Goal: Task Accomplishment & Management: Manage account settings

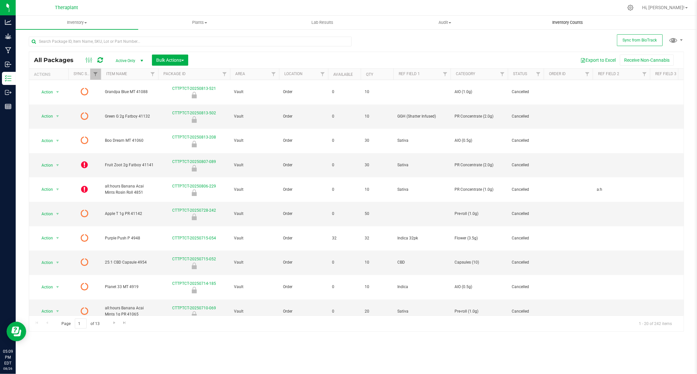
click at [577, 22] on span "Inventory Counts" at bounding box center [567, 23] width 48 height 6
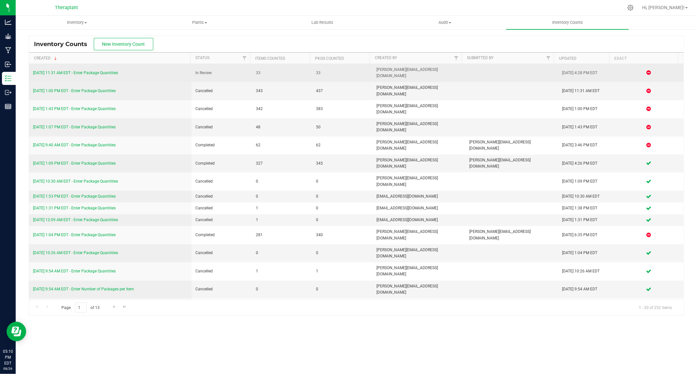
click at [96, 71] on link "[DATE] 11:31 AM EDT - Enter Package Quantities" at bounding box center [75, 73] width 85 height 5
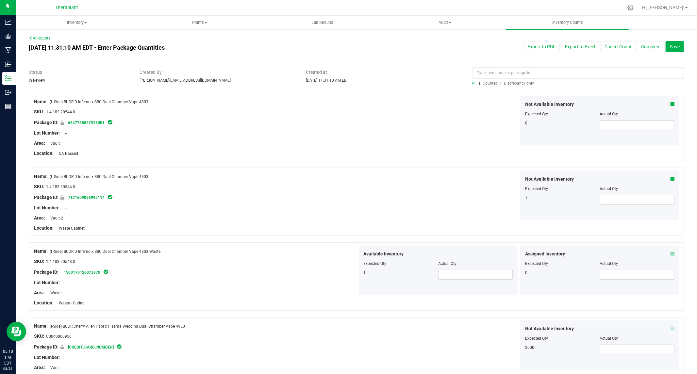
click at [515, 81] on span "Discrepancy only" at bounding box center [519, 83] width 30 height 5
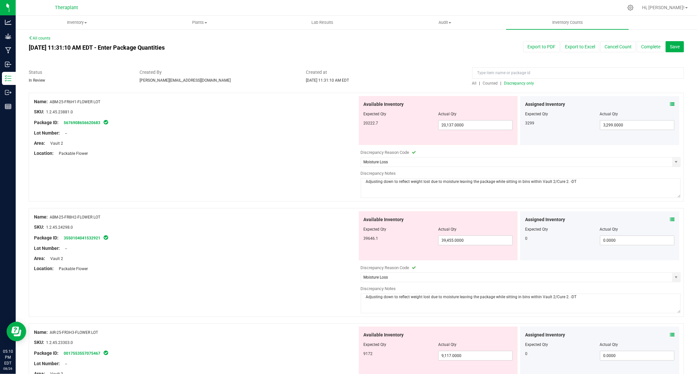
click at [41, 38] on link "All counts" at bounding box center [40, 38] width 22 height 5
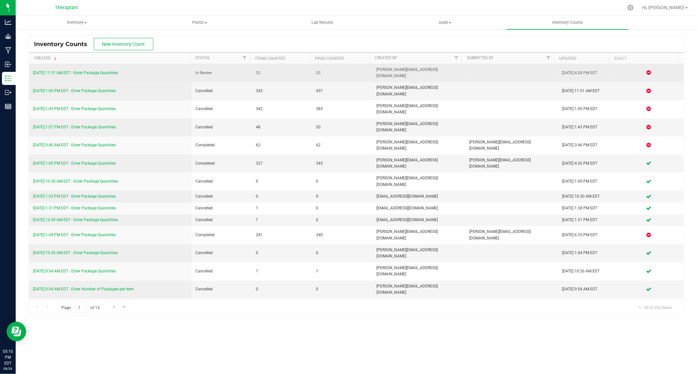
click at [79, 71] on link "[DATE] 11:31 AM EDT - Enter Package Quantities" at bounding box center [75, 73] width 85 height 5
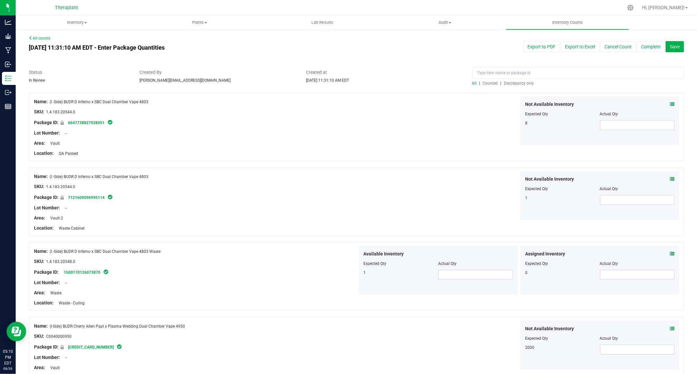
click at [486, 82] on span "Counted" at bounding box center [490, 83] width 15 height 5
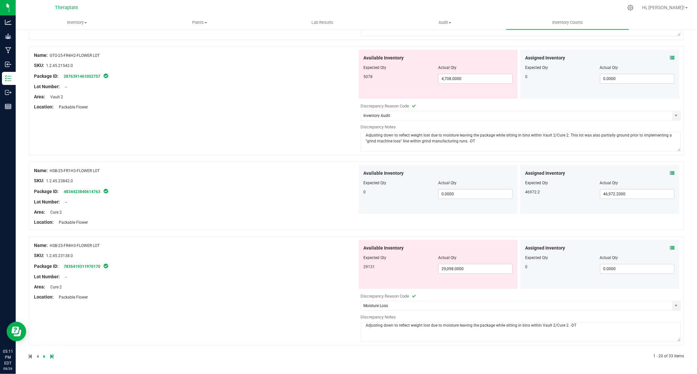
scroll to position [2013, 0]
click at [44, 355] on icon at bounding box center [44, 356] width 2 height 4
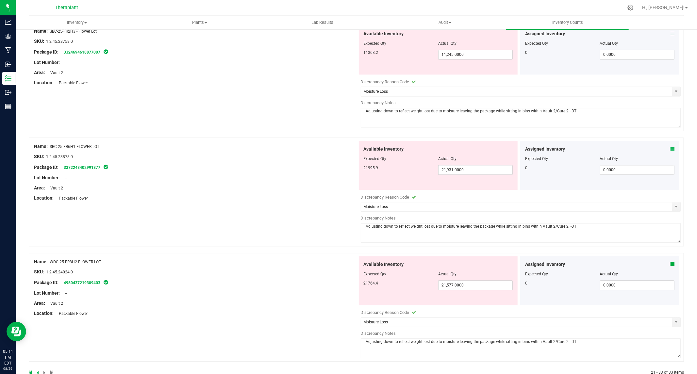
scroll to position [1244, 0]
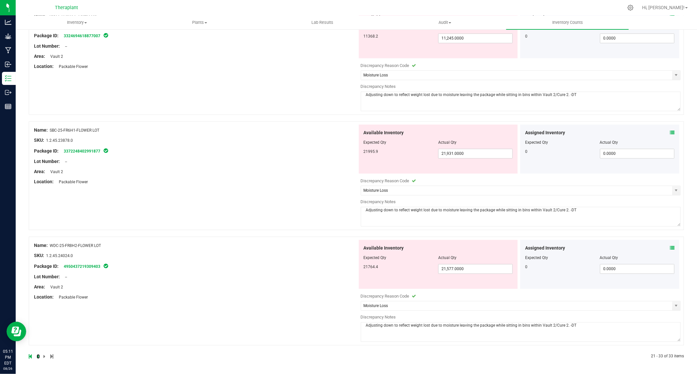
click at [38, 355] on link at bounding box center [38, 356] width 3 height 5
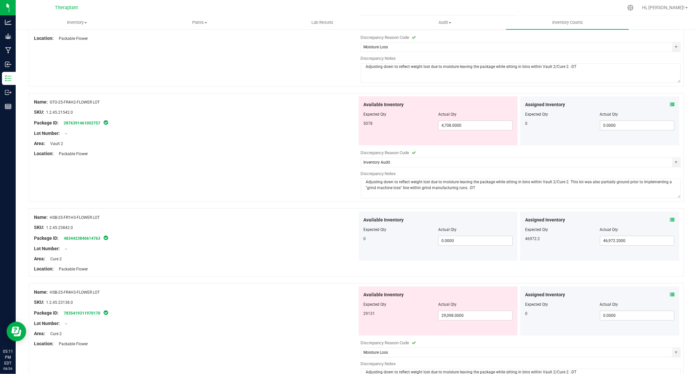
scroll to position [2013, 0]
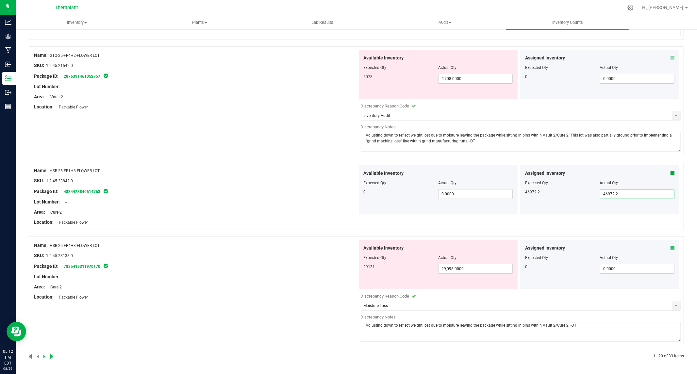
click at [627, 194] on span "46,972.2000 46972.2" at bounding box center [637, 194] width 74 height 10
drag, startPoint x: 108, startPoint y: 172, endPoint x: 48, endPoint y: 171, distance: 60.1
click at [48, 171] on div "Name: HSB-25-FR1H3-FLOWER LOT" at bounding box center [195, 170] width 323 height 7
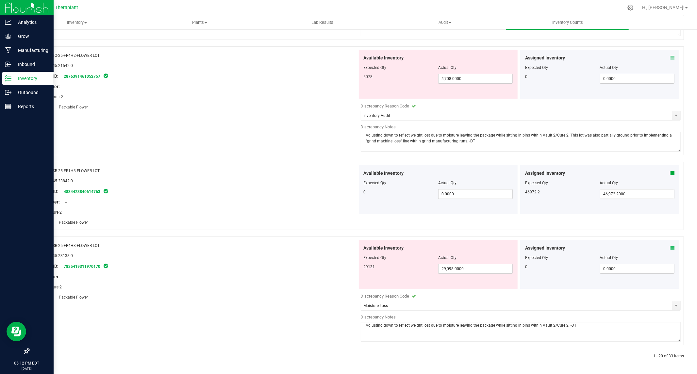
copy div "HSB-25-FR1H3-FLOWER LOT"
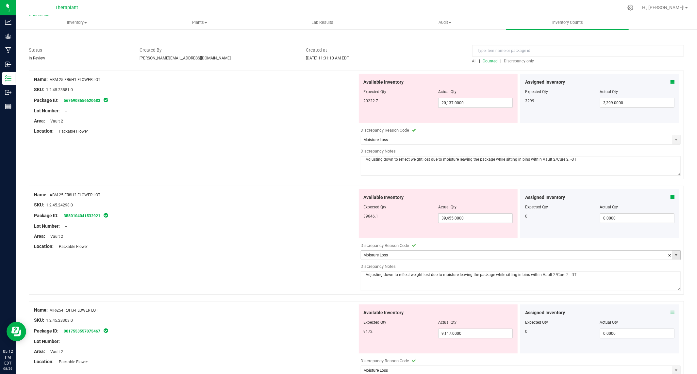
scroll to position [0, 0]
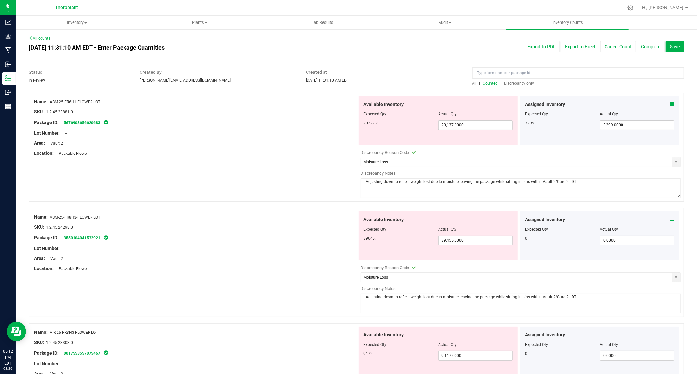
click at [523, 82] on span "Discrepancy only" at bounding box center [519, 83] width 30 height 5
type input "Moisture Loss"
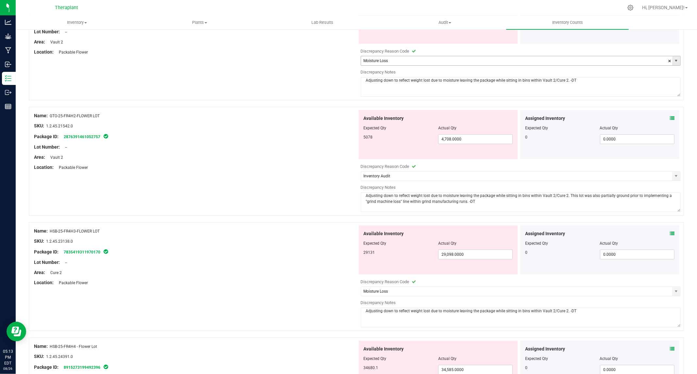
scroll to position [2054, 0]
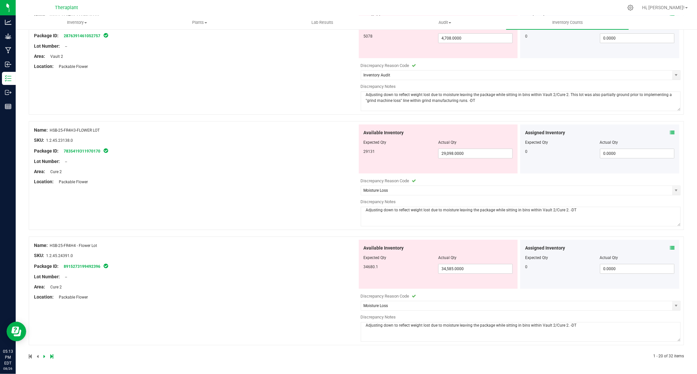
click at [43, 355] on icon at bounding box center [44, 356] width 2 height 4
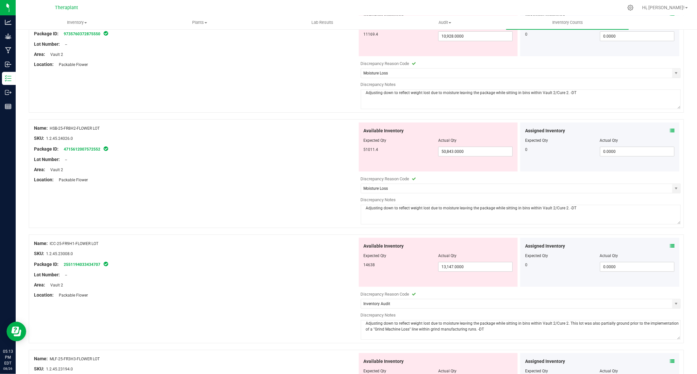
scroll to position [0, 0]
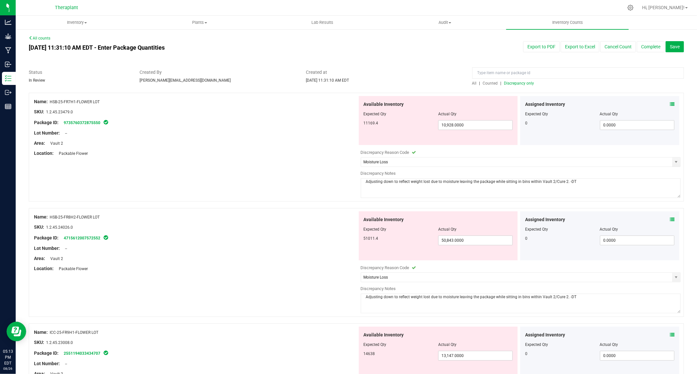
click at [484, 82] on span "Counted" at bounding box center [490, 83] width 15 height 5
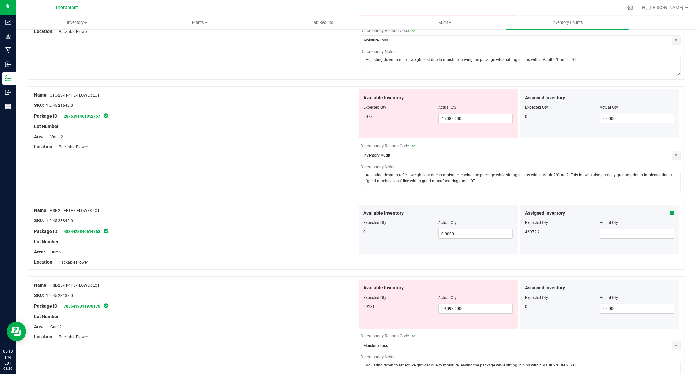
scroll to position [2013, 0]
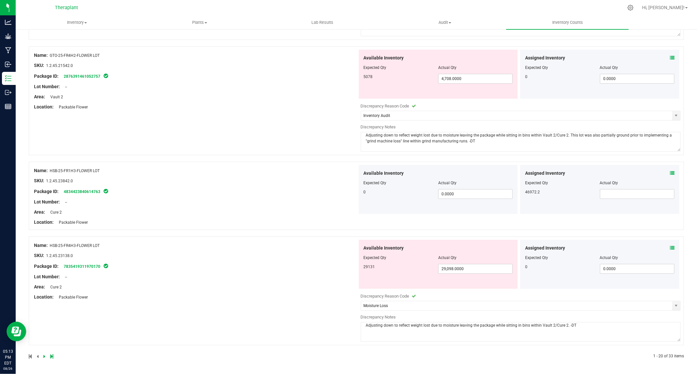
click at [670, 172] on icon at bounding box center [672, 173] width 5 height 5
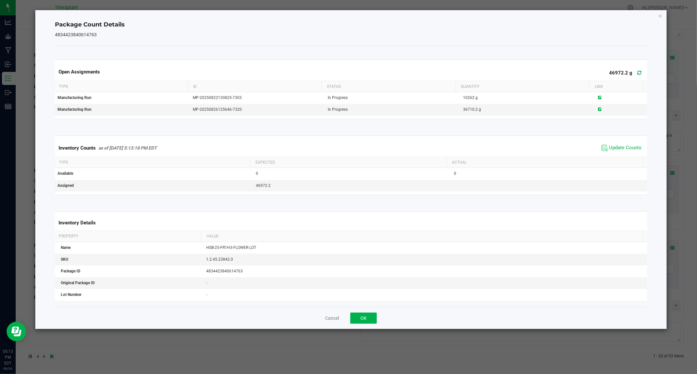
click at [637, 72] on icon at bounding box center [639, 72] width 4 height 5
click at [357, 319] on button "OK" at bounding box center [363, 318] width 26 height 11
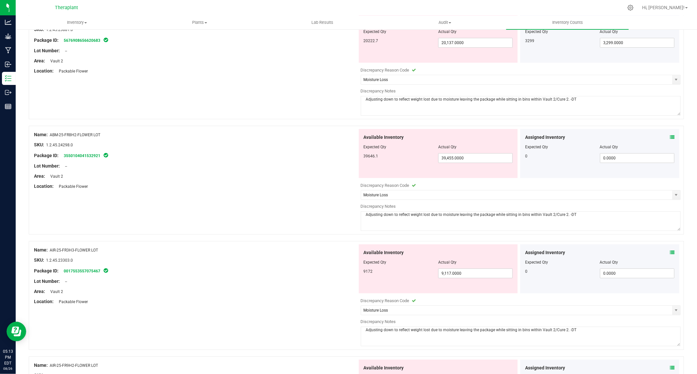
scroll to position [0, 0]
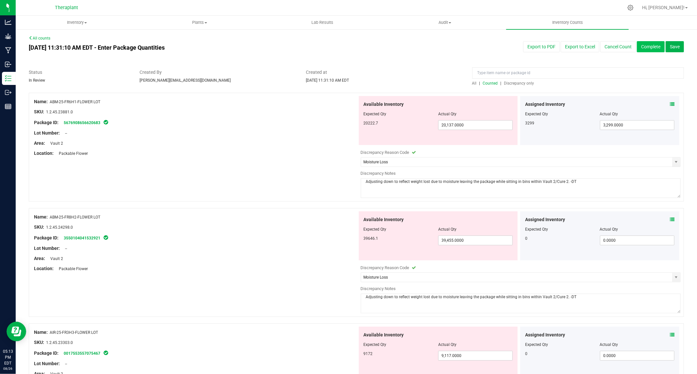
click at [642, 49] on button "Complete" at bounding box center [651, 46] width 28 height 11
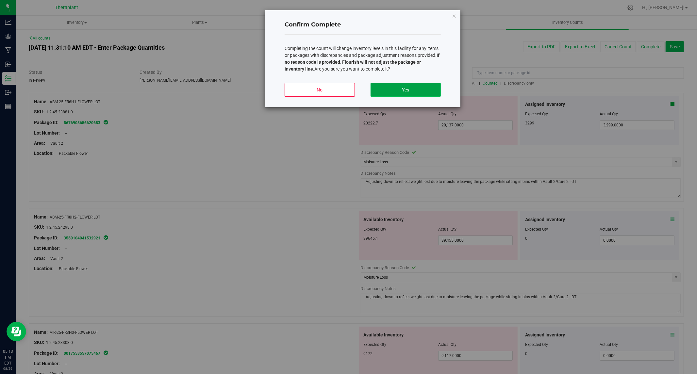
click at [399, 90] on button "Yes" at bounding box center [405, 90] width 70 height 14
